Goal: Task Accomplishment & Management: Complete application form

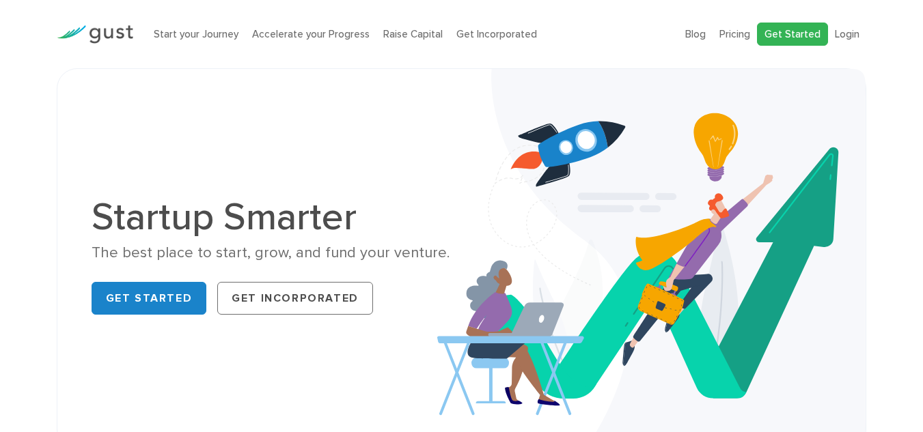
click at [786, 31] on link "Get Started" at bounding box center [792, 35] width 71 height 24
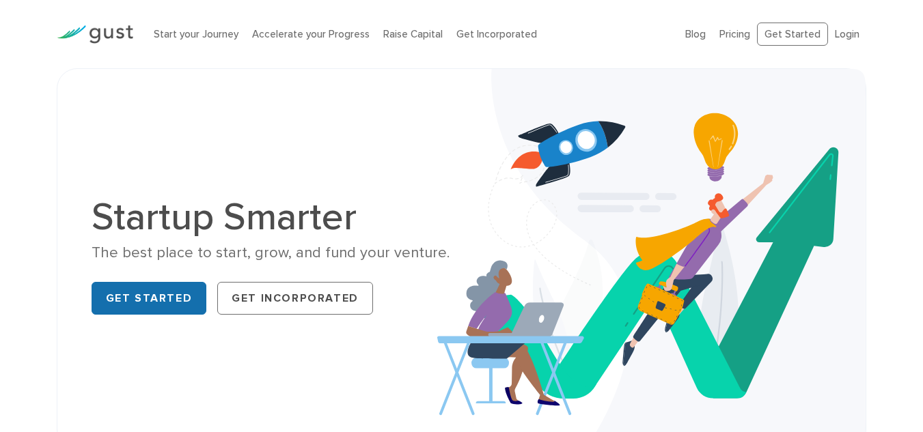
click at [175, 305] on link "Get Started" at bounding box center [149, 298] width 115 height 33
click at [130, 297] on link "Get Started" at bounding box center [149, 298] width 115 height 33
